Goal: Navigation & Orientation: Find specific page/section

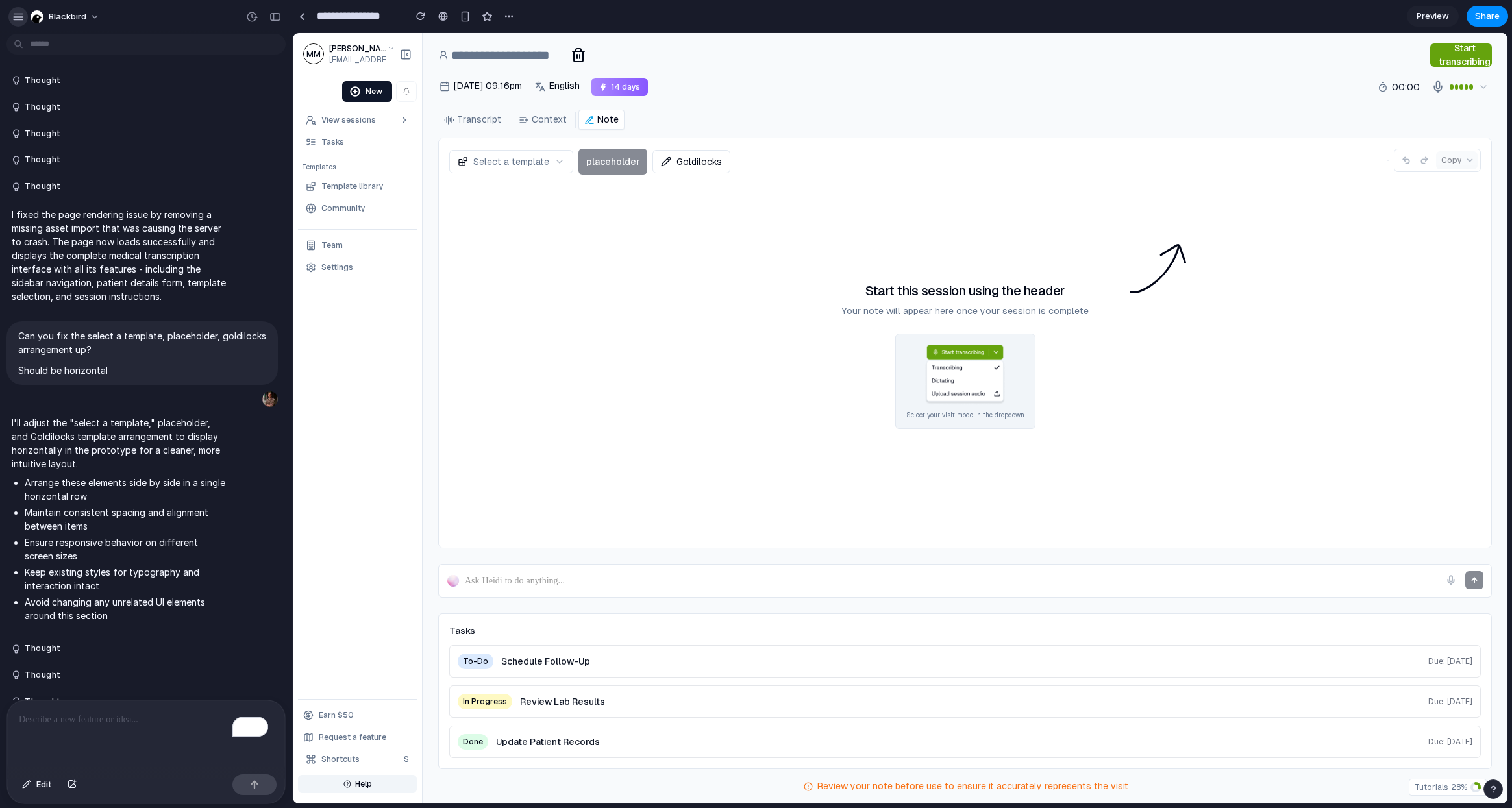
click at [19, 18] on div "button" at bounding box center [18, 16] width 12 height 12
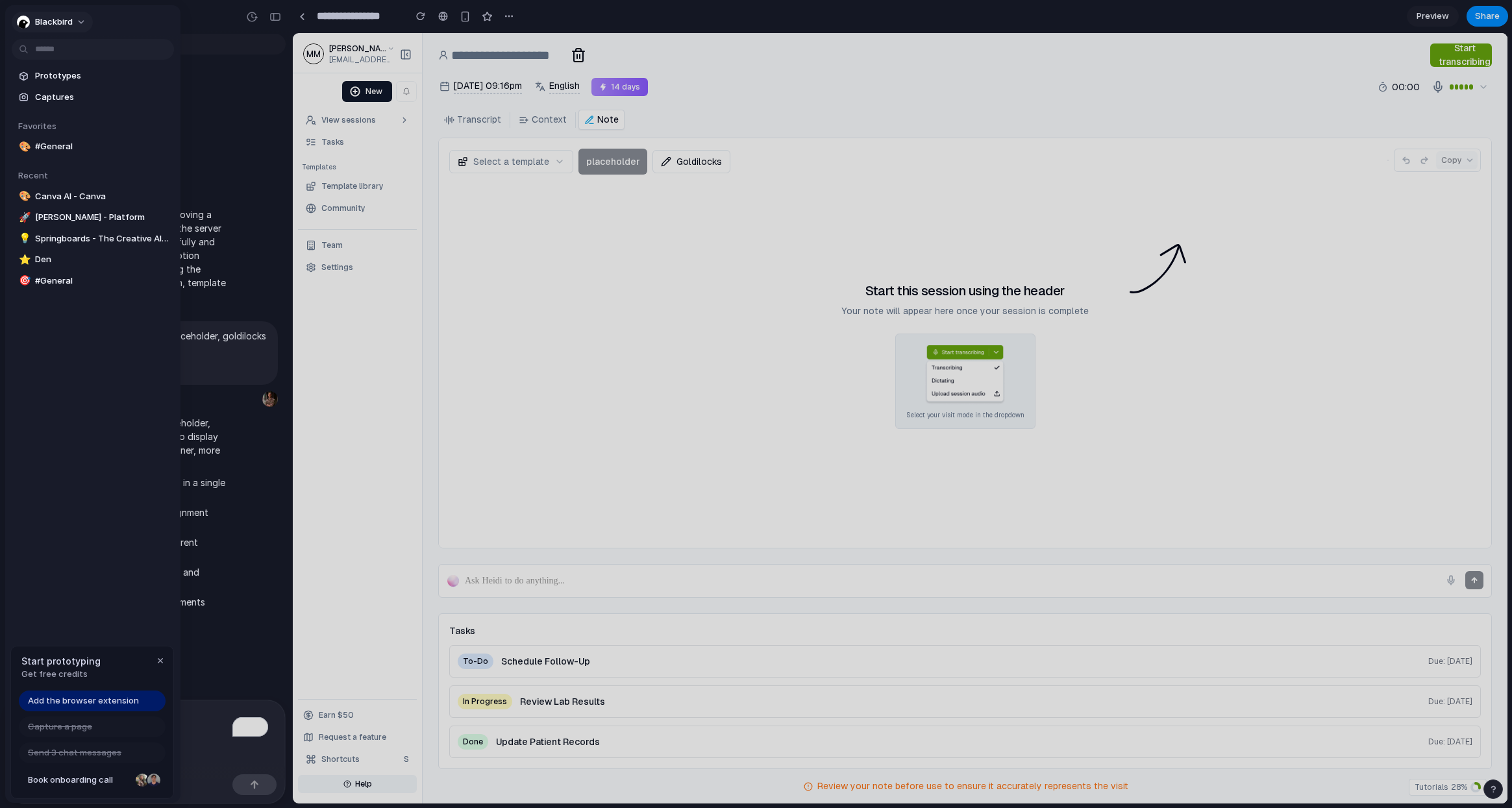
click at [21, 18] on div "button" at bounding box center [23, 22] width 13 height 13
click at [302, 17] on div "Settings Invite members Change theme Sign out" at bounding box center [756, 404] width 1512 height 808
click at [304, 23] on div at bounding box center [756, 404] width 1512 height 808
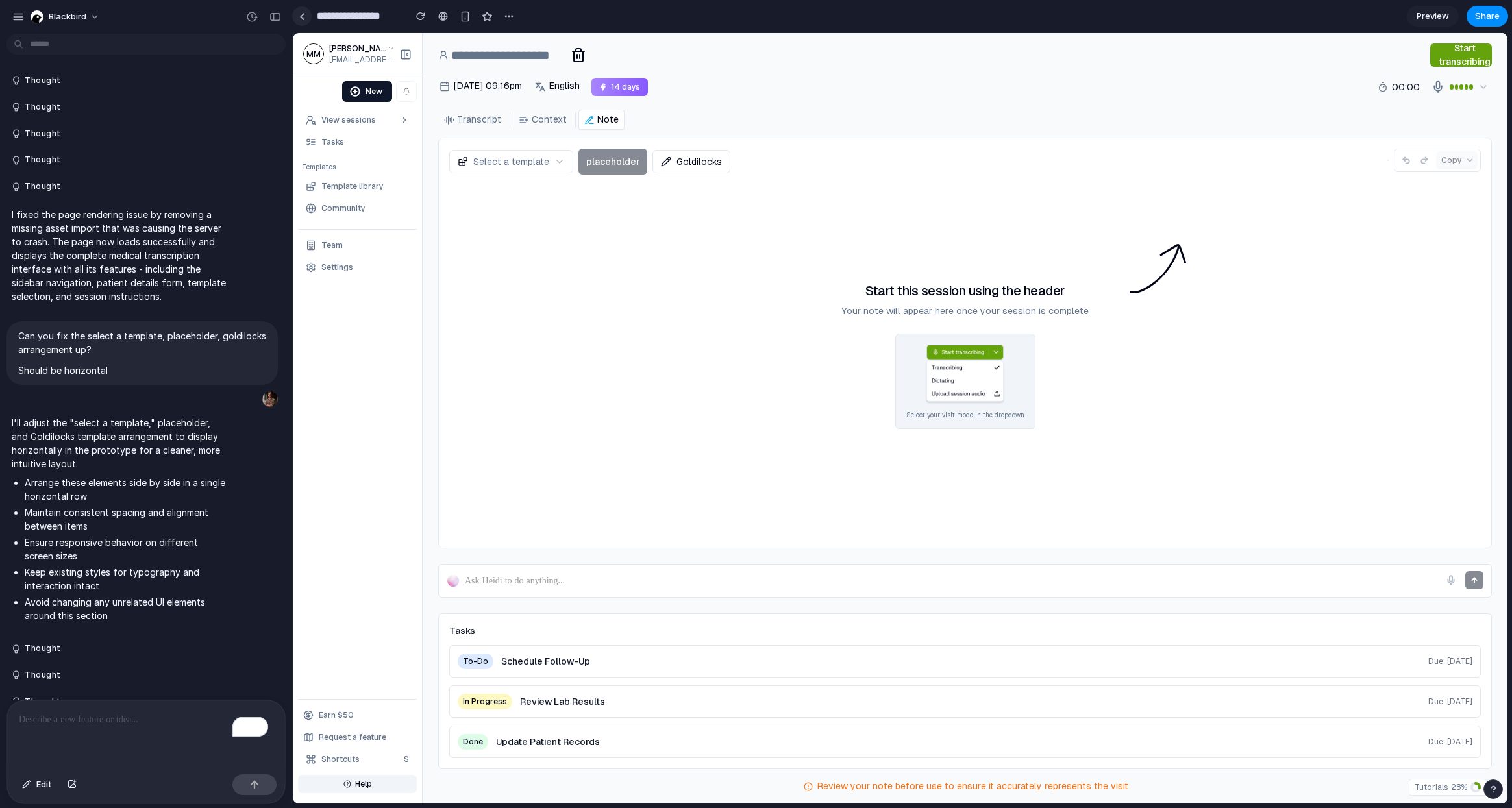
click at [299, 18] on div at bounding box center [302, 16] width 5 height 7
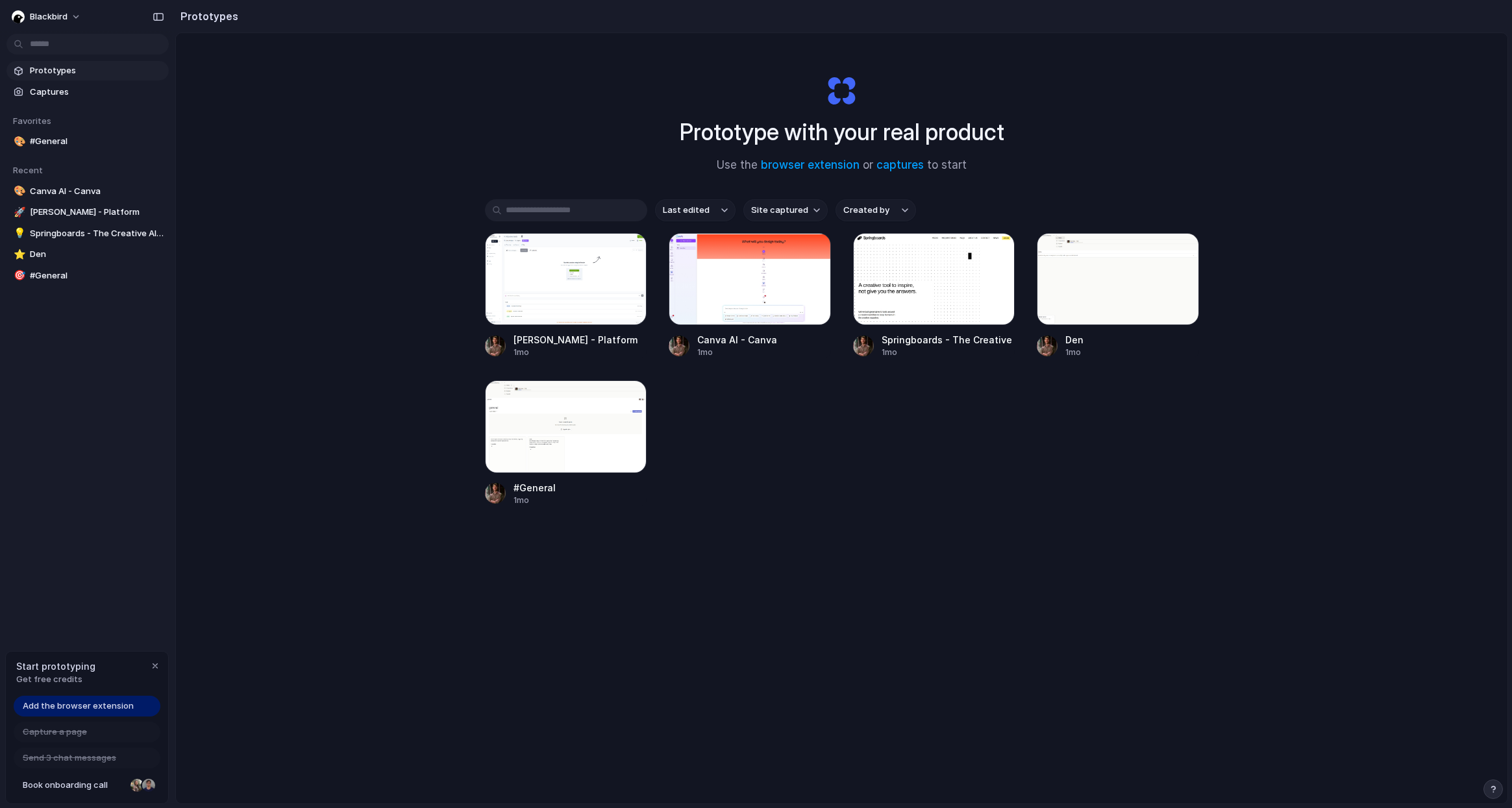
click at [63, 705] on span "Add the browser extension" at bounding box center [78, 706] width 111 height 13
click at [893, 166] on link "captures" at bounding box center [900, 165] width 48 height 13
